Goal: Entertainment & Leisure: Consume media (video, audio)

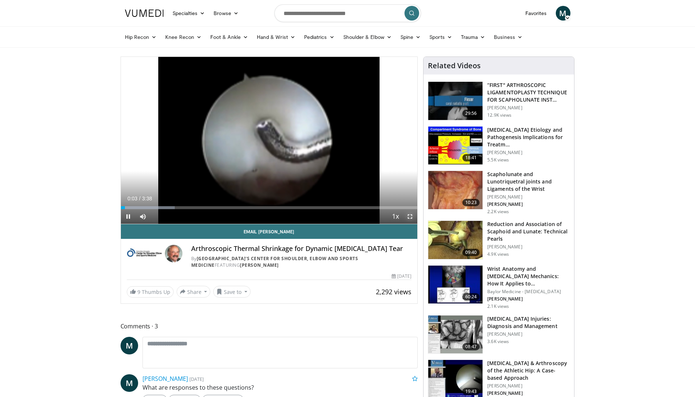
click at [410, 217] on span "Video Player" at bounding box center [410, 216] width 15 height 15
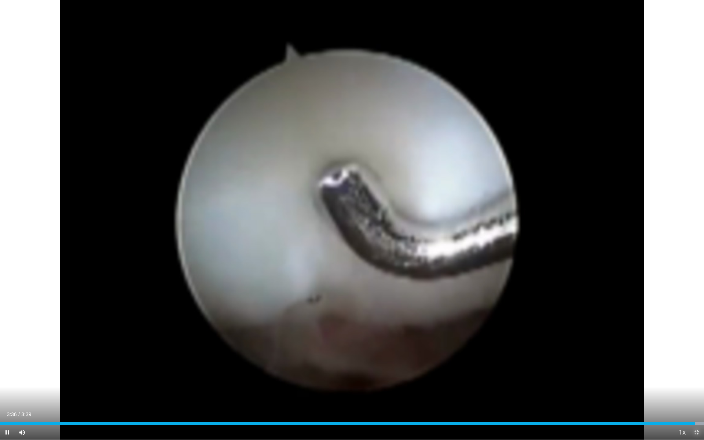
click at [695, 396] on span "Video Player" at bounding box center [696, 432] width 15 height 15
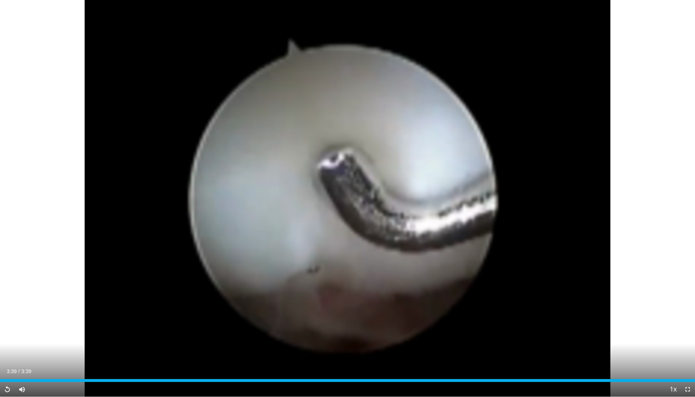
scroll to position [367, 0]
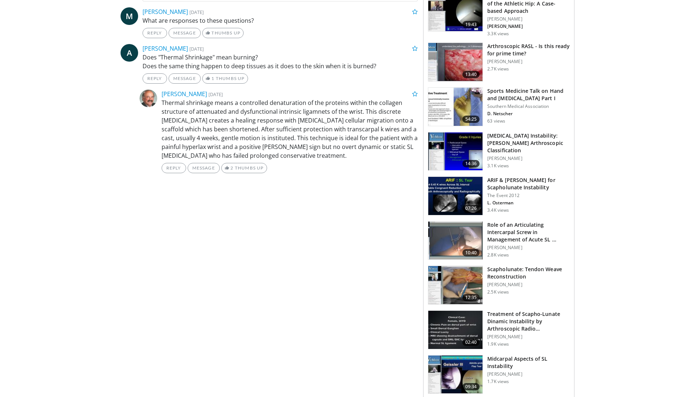
click at [514, 133] on h3 "[MEDICAL_DATA] Instability: [PERSON_NAME] Arthroscopic Classification" at bounding box center [529, 143] width 82 height 22
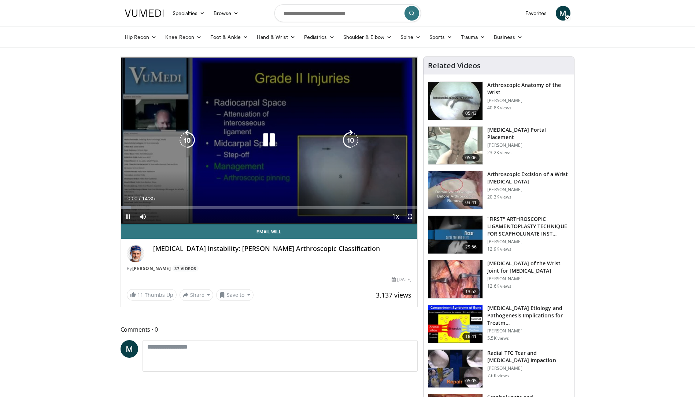
drag, startPoint x: 409, startPoint y: 216, endPoint x: 411, endPoint y: 243, distance: 27.2
click at [409, 216] on span "Video Player" at bounding box center [410, 216] width 15 height 15
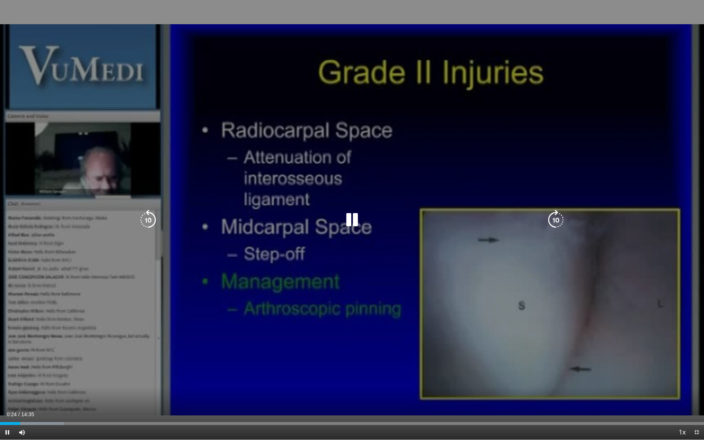
click at [352, 218] on icon "Video Player" at bounding box center [352, 220] width 21 height 21
